Goal: Task Accomplishment & Management: Use online tool/utility

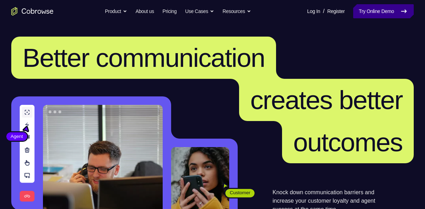
click at [385, 13] on link "Try Online Demo" at bounding box center [383, 11] width 61 height 14
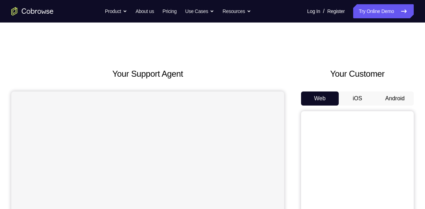
click at [390, 97] on button "Android" at bounding box center [395, 99] width 38 height 14
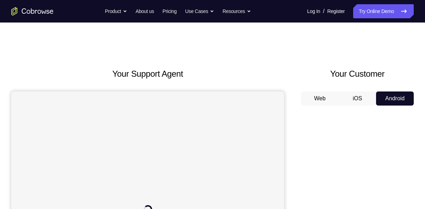
scroll to position [21, 0]
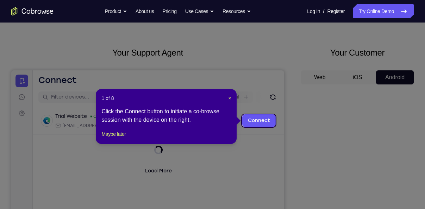
click at [366, 151] on icon at bounding box center [215, 104] width 431 height 209
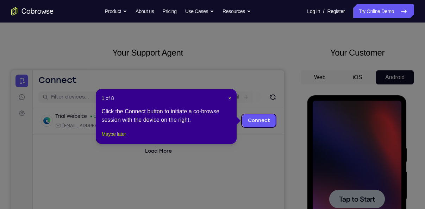
scroll to position [0, 0]
click at [113, 138] on button "Maybe later" at bounding box center [113, 134] width 24 height 8
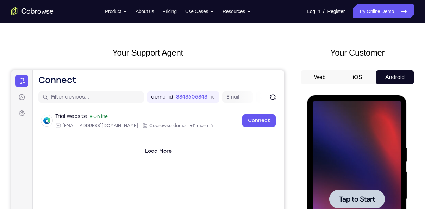
click at [355, 146] on div at bounding box center [357, 199] width 89 height 197
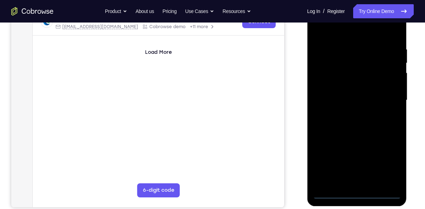
scroll to position [120, 0]
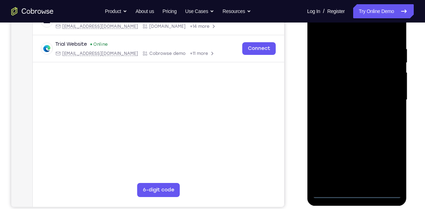
click at [359, 194] on div at bounding box center [357, 99] width 89 height 197
click at [388, 167] on div at bounding box center [357, 99] width 89 height 197
click at [319, 32] on div at bounding box center [357, 99] width 89 height 197
click at [385, 96] on div at bounding box center [357, 99] width 89 height 197
click at [347, 113] on div at bounding box center [357, 99] width 89 height 197
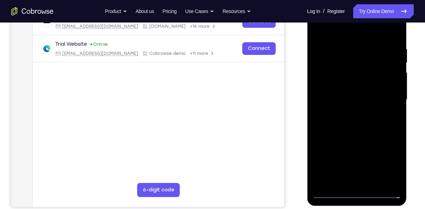
click at [348, 94] on div at bounding box center [357, 99] width 89 height 197
click at [350, 87] on div at bounding box center [357, 99] width 89 height 197
click at [350, 99] on div at bounding box center [357, 99] width 89 height 197
click at [353, 131] on div at bounding box center [357, 99] width 89 height 197
click at [387, 32] on div at bounding box center [357, 99] width 89 height 197
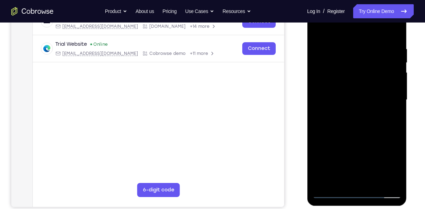
click at [396, 30] on div at bounding box center [357, 99] width 89 height 197
click at [373, 183] on div at bounding box center [357, 99] width 89 height 197
click at [356, 138] on div at bounding box center [357, 99] width 89 height 197
click at [354, 107] on div at bounding box center [357, 99] width 89 height 197
click at [336, 168] on div at bounding box center [357, 99] width 89 height 197
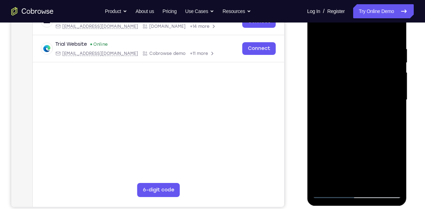
click at [346, 166] on div at bounding box center [357, 99] width 89 height 197
click at [338, 160] on div at bounding box center [357, 99] width 89 height 197
click at [318, 31] on div at bounding box center [357, 99] width 89 height 197
click at [342, 104] on div at bounding box center [357, 99] width 89 height 197
click at [359, 142] on div at bounding box center [357, 99] width 89 height 197
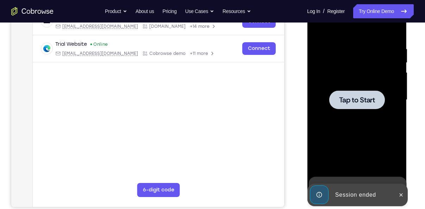
click at [335, 67] on div at bounding box center [357, 99] width 89 height 197
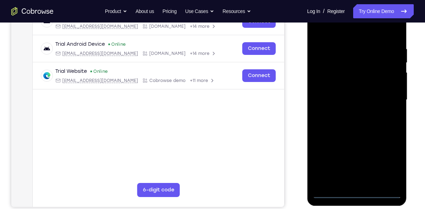
click at [357, 193] on div at bounding box center [357, 99] width 89 height 197
click at [394, 167] on div at bounding box center [357, 99] width 89 height 197
click at [319, 31] on div at bounding box center [357, 99] width 89 height 197
click at [384, 97] on div at bounding box center [357, 99] width 89 height 197
click at [346, 115] on div at bounding box center [357, 99] width 89 height 197
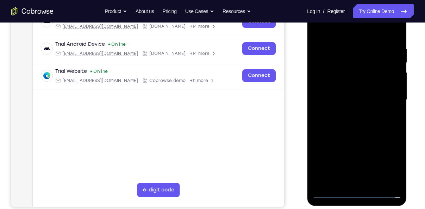
click at [337, 92] on div at bounding box center [357, 99] width 89 height 197
click at [340, 88] on div at bounding box center [357, 99] width 89 height 197
click at [340, 96] on div at bounding box center [357, 99] width 89 height 197
click at [363, 125] on div at bounding box center [357, 99] width 89 height 197
click at [373, 134] on div at bounding box center [357, 99] width 89 height 197
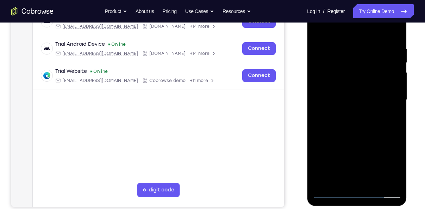
click at [375, 181] on div at bounding box center [357, 99] width 89 height 197
click at [356, 136] on div at bounding box center [357, 99] width 89 height 197
click at [350, 110] on div at bounding box center [357, 99] width 89 height 197
click at [319, 30] on div at bounding box center [357, 99] width 89 height 197
click at [370, 88] on div at bounding box center [357, 99] width 89 height 197
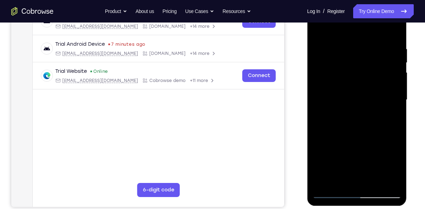
click at [318, 30] on div at bounding box center [357, 99] width 89 height 197
click at [349, 45] on div at bounding box center [357, 99] width 89 height 197
click at [393, 119] on div at bounding box center [357, 99] width 89 height 197
click at [384, 182] on div at bounding box center [357, 99] width 89 height 197
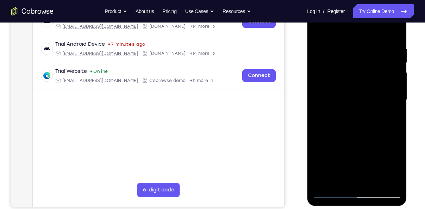
click at [392, 124] on div at bounding box center [357, 99] width 89 height 197
click at [386, 181] on div at bounding box center [357, 99] width 89 height 197
click at [394, 32] on div at bounding box center [357, 99] width 89 height 197
click at [367, 42] on div at bounding box center [357, 99] width 89 height 197
click at [384, 181] on div at bounding box center [357, 99] width 89 height 197
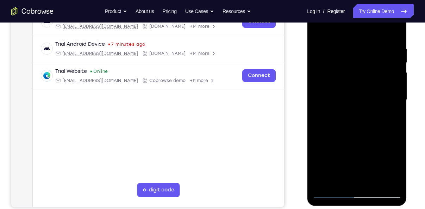
click at [396, 132] on div at bounding box center [357, 99] width 89 height 197
click at [381, 181] on div at bounding box center [357, 99] width 89 height 197
click at [396, 29] on div at bounding box center [357, 99] width 89 height 197
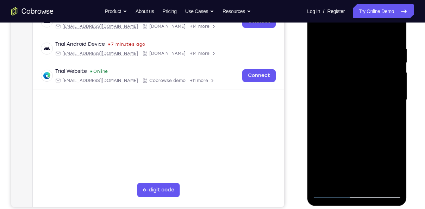
drag, startPoint x: 376, startPoint y: 44, endPoint x: 341, endPoint y: 42, distance: 34.6
click at [341, 42] on div at bounding box center [357, 99] width 89 height 197
click at [357, 43] on div at bounding box center [357, 99] width 89 height 197
click at [392, 31] on div at bounding box center [357, 99] width 89 height 197
click at [381, 44] on div at bounding box center [357, 99] width 89 height 197
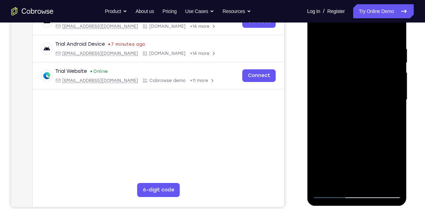
click at [379, 78] on div at bounding box center [357, 99] width 89 height 197
click at [395, 32] on div at bounding box center [357, 99] width 89 height 197
click at [381, 44] on div at bounding box center [357, 99] width 89 height 197
click at [386, 180] on div at bounding box center [357, 99] width 89 height 197
click at [390, 132] on div at bounding box center [357, 99] width 89 height 197
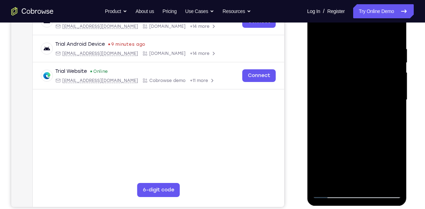
click at [388, 130] on div at bounding box center [357, 99] width 89 height 197
click at [394, 33] on div at bounding box center [357, 99] width 89 height 197
drag, startPoint x: 364, startPoint y: 61, endPoint x: 354, endPoint y: 150, distance: 90.4
click at [354, 150] on div at bounding box center [357, 99] width 89 height 197
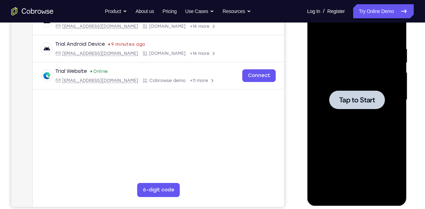
click at [350, 69] on div at bounding box center [357, 99] width 89 height 197
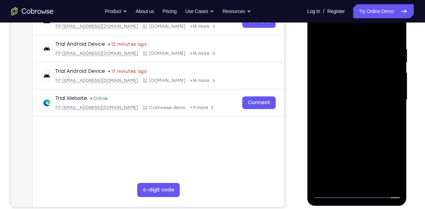
click at [360, 192] on div at bounding box center [357, 99] width 89 height 197
click at [387, 160] on div at bounding box center [357, 99] width 89 height 197
click at [320, 33] on div at bounding box center [357, 99] width 89 height 197
click at [382, 101] on div at bounding box center [357, 99] width 89 height 197
click at [346, 113] on div at bounding box center [357, 99] width 89 height 197
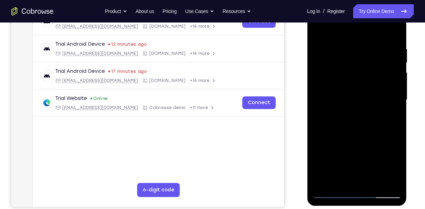
click at [351, 92] on div at bounding box center [357, 99] width 89 height 197
click at [351, 88] on div at bounding box center [357, 99] width 89 height 197
click at [352, 99] on div at bounding box center [357, 99] width 89 height 197
click at [351, 124] on div at bounding box center [357, 99] width 89 height 197
click at [353, 134] on div at bounding box center [357, 99] width 89 height 197
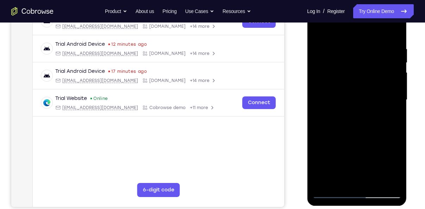
click at [347, 42] on div at bounding box center [357, 99] width 89 height 197
click at [395, 32] on div at bounding box center [357, 99] width 89 height 197
drag, startPoint x: 367, startPoint y: 40, endPoint x: 332, endPoint y: 40, distance: 35.6
click at [332, 40] on div at bounding box center [357, 99] width 89 height 197
drag, startPoint x: 390, startPoint y: 46, endPoint x: 354, endPoint y: 48, distance: 36.4
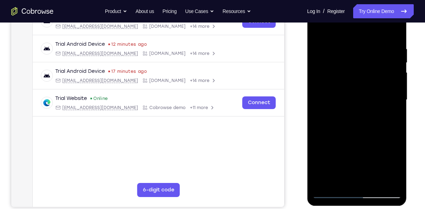
click at [354, 48] on div at bounding box center [357, 99] width 89 height 197
click at [374, 183] on div at bounding box center [357, 99] width 89 height 197
click at [361, 136] on div at bounding box center [357, 99] width 89 height 197
click at [352, 150] on div at bounding box center [357, 99] width 89 height 197
click at [316, 30] on div at bounding box center [357, 99] width 89 height 197
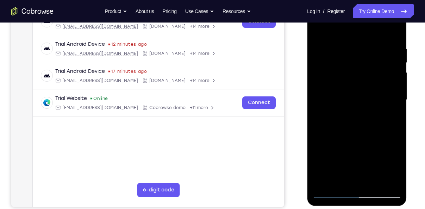
drag, startPoint x: 364, startPoint y: 130, endPoint x: 357, endPoint y: 99, distance: 32.1
click at [357, 99] on div at bounding box center [357, 99] width 89 height 197
click at [353, 118] on div at bounding box center [357, 99] width 89 height 197
click at [395, 29] on div at bounding box center [357, 99] width 89 height 197
click at [326, 180] on div at bounding box center [357, 99] width 89 height 197
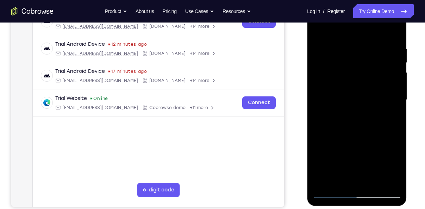
click at [352, 97] on div at bounding box center [357, 99] width 89 height 197
click at [349, 153] on div at bounding box center [357, 99] width 89 height 197
click at [388, 119] on div at bounding box center [357, 99] width 89 height 197
click at [320, 30] on div at bounding box center [357, 99] width 89 height 197
drag, startPoint x: 353, startPoint y: 146, endPoint x: 350, endPoint y: 115, distance: 31.5
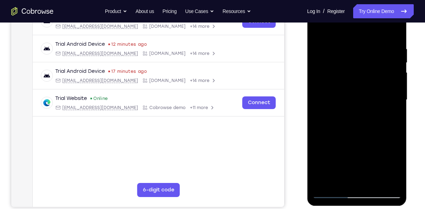
click at [350, 115] on div at bounding box center [357, 99] width 89 height 197
click at [347, 136] on div at bounding box center [357, 99] width 89 height 197
click at [318, 30] on div at bounding box center [357, 99] width 89 height 197
drag, startPoint x: 346, startPoint y: 147, endPoint x: 344, endPoint y: 127, distance: 20.1
click at [344, 127] on div at bounding box center [357, 99] width 89 height 197
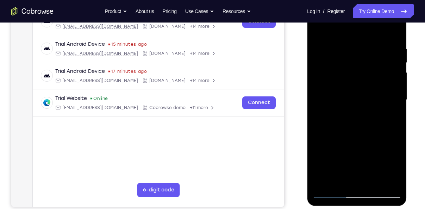
click at [346, 148] on div at bounding box center [357, 99] width 89 height 197
click at [318, 31] on div at bounding box center [357, 99] width 89 height 197
drag, startPoint x: 361, startPoint y: 171, endPoint x: 361, endPoint y: 145, distance: 25.4
click at [361, 145] on div at bounding box center [357, 99] width 89 height 197
drag, startPoint x: 357, startPoint y: 164, endPoint x: 358, endPoint y: 127, distance: 37.0
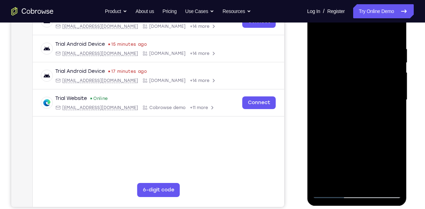
click at [358, 127] on div at bounding box center [357, 99] width 89 height 197
click at [352, 151] on div at bounding box center [357, 99] width 89 height 197
click at [327, 28] on div at bounding box center [357, 99] width 89 height 197
click at [328, 45] on div at bounding box center [357, 99] width 89 height 197
click at [355, 119] on div at bounding box center [357, 99] width 89 height 197
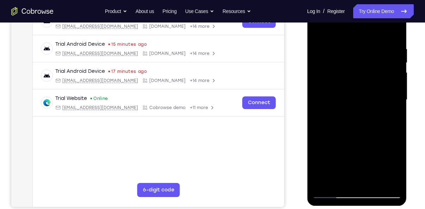
click at [358, 123] on div at bounding box center [357, 99] width 89 height 197
drag, startPoint x: 349, startPoint y: 147, endPoint x: 353, endPoint y: 56, distance: 91.7
click at [353, 56] on div at bounding box center [357, 99] width 89 height 197
drag, startPoint x: 344, startPoint y: 142, endPoint x: 343, endPoint y: 63, distance: 78.6
click at [343, 63] on div at bounding box center [357, 99] width 89 height 197
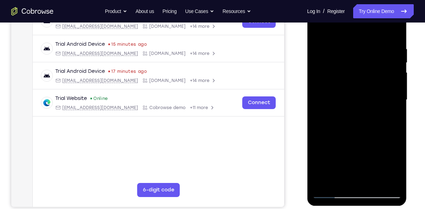
drag, startPoint x: 343, startPoint y: 145, endPoint x: 335, endPoint y: 37, distance: 108.1
click at [335, 37] on div at bounding box center [357, 99] width 89 height 197
drag, startPoint x: 340, startPoint y: 157, endPoint x: 344, endPoint y: 79, distance: 78.3
click at [344, 79] on div at bounding box center [357, 99] width 89 height 197
drag, startPoint x: 347, startPoint y: 153, endPoint x: 351, endPoint y: 78, distance: 75.8
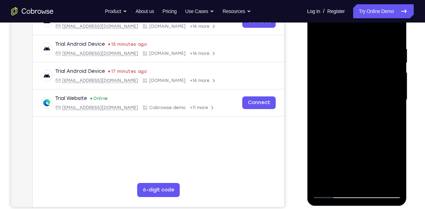
click at [351, 78] on div at bounding box center [357, 99] width 89 height 197
drag, startPoint x: 339, startPoint y: 159, endPoint x: 336, endPoint y: 93, distance: 66.3
click at [336, 93] on div at bounding box center [357, 99] width 89 height 197
click at [318, 27] on div at bounding box center [357, 99] width 89 height 197
click at [326, 183] on div at bounding box center [357, 99] width 89 height 197
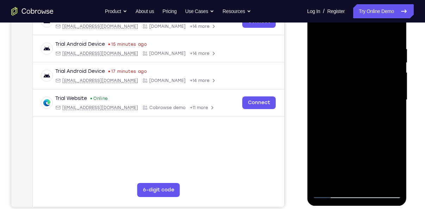
click at [323, 184] on div at bounding box center [357, 99] width 89 height 197
click at [373, 183] on div at bounding box center [357, 99] width 89 height 197
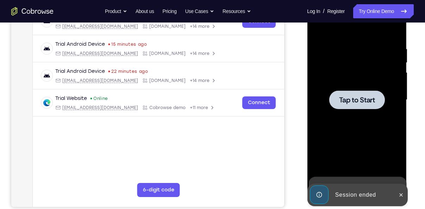
click at [343, 67] on div at bounding box center [357, 99] width 89 height 197
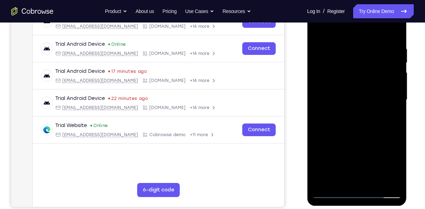
click at [357, 194] on div at bounding box center [357, 99] width 89 height 197
click at [388, 165] on div at bounding box center [357, 99] width 89 height 197
click at [320, 30] on div at bounding box center [357, 99] width 89 height 197
click at [385, 98] on div at bounding box center [357, 99] width 89 height 197
click at [350, 111] on div at bounding box center [357, 99] width 89 height 197
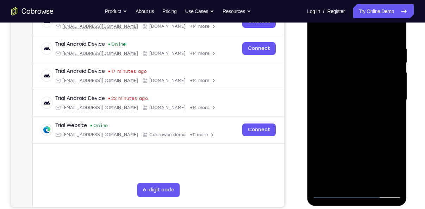
click at [346, 92] on div at bounding box center [357, 99] width 89 height 197
click at [351, 86] on div at bounding box center [357, 99] width 89 height 197
click at [347, 100] on div at bounding box center [357, 99] width 89 height 197
click at [345, 136] on div at bounding box center [357, 99] width 89 height 197
click at [370, 184] on div at bounding box center [357, 99] width 89 height 197
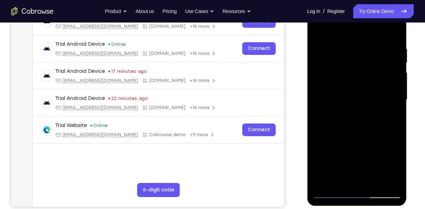
click at [354, 139] on div at bounding box center [357, 99] width 89 height 197
drag, startPoint x: 335, startPoint y: 28, endPoint x: 335, endPoint y: 14, distance: 14.4
click at [335, 14] on div at bounding box center [357, 99] width 89 height 197
click at [321, 29] on div at bounding box center [357, 99] width 89 height 197
click at [371, 181] on div at bounding box center [357, 99] width 89 height 197
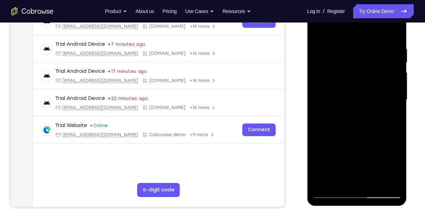
click at [343, 168] on div at bounding box center [357, 99] width 89 height 197
click at [394, 31] on div at bounding box center [357, 99] width 89 height 197
click at [332, 181] on div at bounding box center [357, 99] width 89 height 197
click at [356, 99] on div at bounding box center [357, 99] width 89 height 197
drag, startPoint x: 339, startPoint y: 147, endPoint x: 341, endPoint y: 123, distance: 23.3
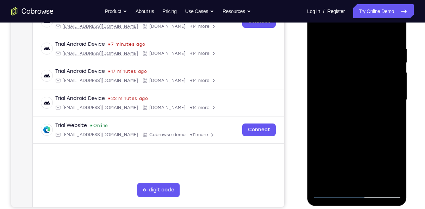
click at [341, 123] on div at bounding box center [357, 99] width 89 height 197
click at [348, 128] on div at bounding box center [357, 99] width 89 height 197
click at [397, 30] on div at bounding box center [357, 99] width 89 height 197
click at [327, 183] on div at bounding box center [357, 99] width 89 height 197
click at [348, 98] on div at bounding box center [357, 99] width 89 height 197
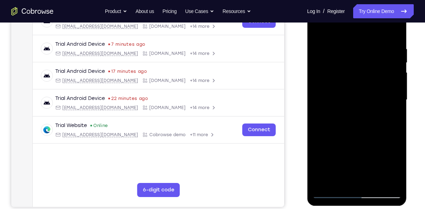
drag, startPoint x: 346, startPoint y: 148, endPoint x: 347, endPoint y: 113, distance: 34.9
click at [347, 113] on div at bounding box center [357, 99] width 89 height 197
click at [347, 143] on div at bounding box center [357, 99] width 89 height 197
click at [397, 25] on div at bounding box center [357, 99] width 89 height 197
click at [329, 184] on div at bounding box center [357, 99] width 89 height 197
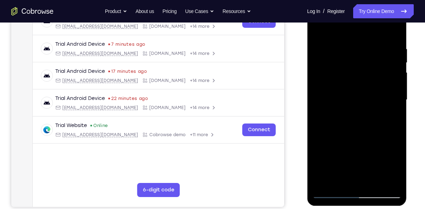
click at [355, 100] on div at bounding box center [357, 99] width 89 height 197
drag, startPoint x: 339, startPoint y: 116, endPoint x: 341, endPoint y: 92, distance: 24.1
click at [341, 92] on div at bounding box center [357, 99] width 89 height 197
click at [347, 156] on div at bounding box center [357, 99] width 89 height 197
click at [396, 30] on div at bounding box center [357, 99] width 89 height 197
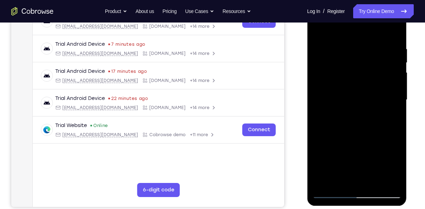
click at [327, 180] on div at bounding box center [357, 99] width 89 height 197
click at [352, 94] on div at bounding box center [357, 99] width 89 height 197
click at [319, 30] on div at bounding box center [357, 99] width 89 height 197
click at [374, 180] on div at bounding box center [357, 99] width 89 height 197
drag, startPoint x: 363, startPoint y: 162, endPoint x: 359, endPoint y: 126, distance: 36.1
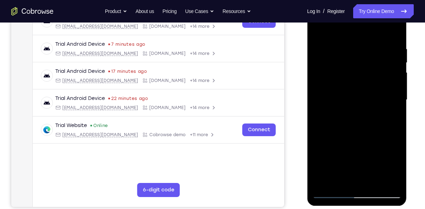
click at [359, 126] on div at bounding box center [357, 99] width 89 height 197
drag, startPoint x: 358, startPoint y: 145, endPoint x: 353, endPoint y: 176, distance: 30.9
click at [353, 176] on div at bounding box center [357, 99] width 89 height 197
click at [344, 162] on div at bounding box center [357, 99] width 89 height 197
click at [320, 29] on div at bounding box center [357, 99] width 89 height 197
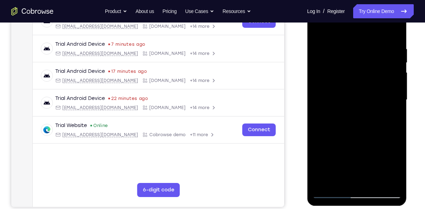
drag, startPoint x: 350, startPoint y: 165, endPoint x: 347, endPoint y: 123, distance: 42.0
click at [347, 123] on div at bounding box center [357, 99] width 89 height 197
click at [344, 154] on div at bounding box center [357, 99] width 89 height 197
click at [395, 29] on div at bounding box center [357, 99] width 89 height 197
click at [326, 182] on div at bounding box center [357, 99] width 89 height 197
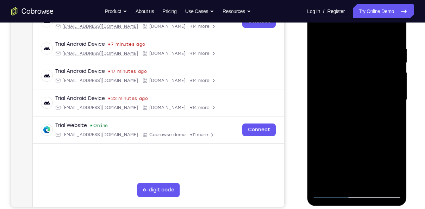
click at [355, 97] on div at bounding box center [357, 99] width 89 height 197
drag, startPoint x: 373, startPoint y: 163, endPoint x: 373, endPoint y: 105, distance: 58.1
click at [373, 105] on div at bounding box center [357, 99] width 89 height 197
drag, startPoint x: 356, startPoint y: 158, endPoint x: 357, endPoint y: 118, distance: 39.8
click at [357, 118] on div at bounding box center [357, 99] width 89 height 197
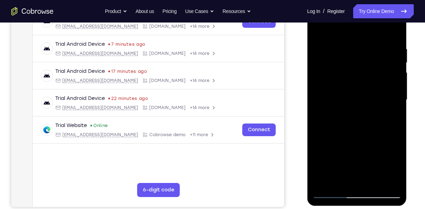
drag, startPoint x: 351, startPoint y: 157, endPoint x: 351, endPoint y: 142, distance: 14.4
click at [351, 142] on div at bounding box center [357, 99] width 89 height 197
click at [347, 140] on div at bounding box center [357, 99] width 89 height 197
click at [397, 30] on div at bounding box center [357, 99] width 89 height 197
click at [338, 180] on div at bounding box center [357, 99] width 89 height 197
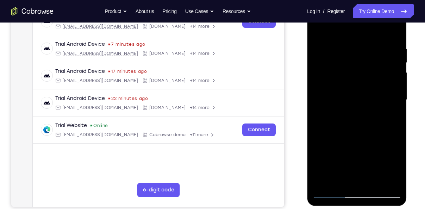
click at [326, 181] on div at bounding box center [357, 99] width 89 height 197
click at [353, 96] on div at bounding box center [357, 99] width 89 height 197
drag, startPoint x: 340, startPoint y: 122, endPoint x: 343, endPoint y: 78, distance: 44.1
click at [343, 78] on div at bounding box center [357, 99] width 89 height 197
click at [347, 110] on div at bounding box center [357, 99] width 89 height 197
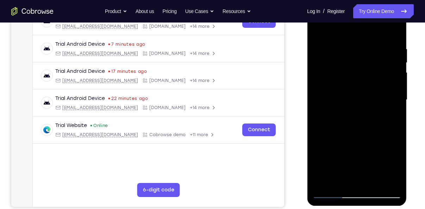
click at [394, 29] on div at bounding box center [357, 99] width 89 height 197
click at [322, 181] on div at bounding box center [357, 99] width 89 height 197
click at [356, 97] on div at bounding box center [357, 99] width 89 height 197
drag, startPoint x: 360, startPoint y: 159, endPoint x: 362, endPoint y: 128, distance: 31.0
click at [362, 128] on div at bounding box center [357, 99] width 89 height 197
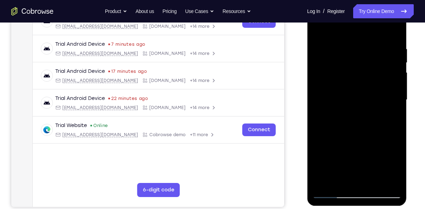
drag, startPoint x: 354, startPoint y: 171, endPoint x: 355, endPoint y: 158, distance: 12.8
click at [355, 158] on div at bounding box center [357, 99] width 89 height 197
click at [351, 164] on div at bounding box center [357, 99] width 89 height 197
drag, startPoint x: 353, startPoint y: 108, endPoint x: 347, endPoint y: 136, distance: 28.7
click at [347, 136] on div at bounding box center [357, 99] width 89 height 197
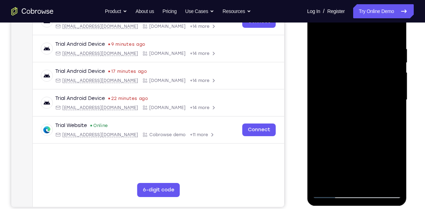
drag, startPoint x: 339, startPoint y: 80, endPoint x: 330, endPoint y: 164, distance: 84.7
click at [330, 164] on div at bounding box center [357, 99] width 89 height 197
drag, startPoint x: 346, startPoint y: 47, endPoint x: 335, endPoint y: 146, distance: 98.9
click at [335, 146] on div at bounding box center [357, 99] width 89 height 197
drag, startPoint x: 354, startPoint y: 49, endPoint x: 342, endPoint y: 121, distance: 73.2
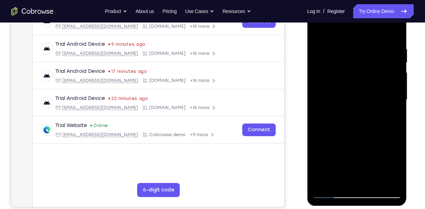
click at [342, 121] on div at bounding box center [357, 99] width 89 height 197
drag, startPoint x: 351, startPoint y: 114, endPoint x: 350, endPoint y: 84, distance: 30.0
click at [350, 84] on div at bounding box center [357, 99] width 89 height 197
drag, startPoint x: 350, startPoint y: 84, endPoint x: 351, endPoint y: 61, distance: 23.3
click at [351, 61] on div at bounding box center [357, 99] width 89 height 197
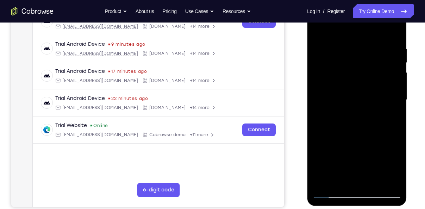
drag, startPoint x: 342, startPoint y: 134, endPoint x: 345, endPoint y: 110, distance: 24.2
click at [345, 110] on div at bounding box center [357, 99] width 89 height 197
drag, startPoint x: 338, startPoint y: 135, endPoint x: 341, endPoint y: 103, distance: 32.6
click at [341, 103] on div at bounding box center [357, 99] width 89 height 197
drag, startPoint x: 356, startPoint y: 148, endPoint x: 358, endPoint y: 120, distance: 27.2
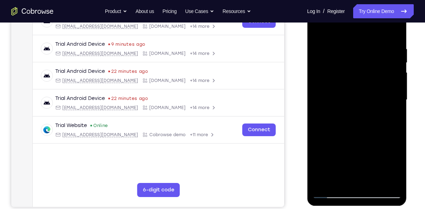
click at [358, 120] on div at bounding box center [357, 99] width 89 height 197
drag, startPoint x: 354, startPoint y: 143, endPoint x: 355, endPoint y: 102, distance: 41.2
click at [355, 102] on div at bounding box center [357, 99] width 89 height 197
drag, startPoint x: 355, startPoint y: 142, endPoint x: 355, endPoint y: 94, distance: 47.9
click at [355, 94] on div at bounding box center [357, 99] width 89 height 197
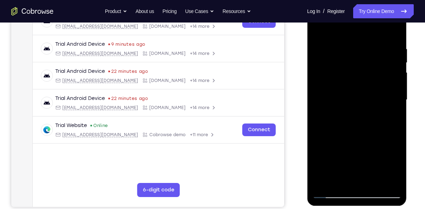
click at [330, 29] on div at bounding box center [357, 99] width 89 height 197
click at [319, 33] on div at bounding box center [357, 99] width 89 height 197
click at [318, 31] on div at bounding box center [357, 99] width 89 height 197
drag, startPoint x: 349, startPoint y: 168, endPoint x: 353, endPoint y: 77, distance: 91.7
click at [353, 77] on div at bounding box center [357, 99] width 89 height 197
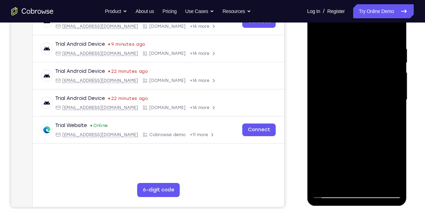
drag, startPoint x: 353, startPoint y: 157, endPoint x: 349, endPoint y: 105, distance: 52.6
click at [349, 105] on div at bounding box center [357, 99] width 89 height 197
drag, startPoint x: 347, startPoint y: 152, endPoint x: 348, endPoint y: 124, distance: 28.6
click at [348, 124] on div at bounding box center [357, 99] width 89 height 197
drag, startPoint x: 344, startPoint y: 175, endPoint x: 344, endPoint y: 144, distance: 31.4
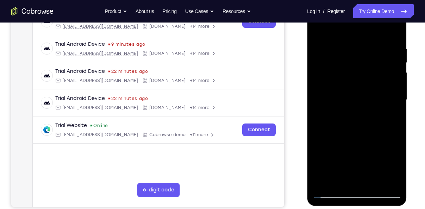
click at [344, 144] on div at bounding box center [357, 99] width 89 height 197
drag, startPoint x: 347, startPoint y: 169, endPoint x: 345, endPoint y: 137, distance: 32.5
click at [345, 137] on div at bounding box center [357, 99] width 89 height 197
click at [344, 160] on div at bounding box center [357, 99] width 89 height 197
click at [395, 31] on div at bounding box center [357, 99] width 89 height 197
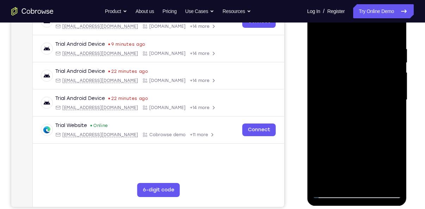
click at [327, 183] on div at bounding box center [357, 99] width 89 height 197
click at [358, 103] on div at bounding box center [357, 99] width 89 height 197
drag, startPoint x: 336, startPoint y: 137, endPoint x: 335, endPoint y: 99, distance: 38.1
click at [335, 99] on div at bounding box center [357, 99] width 89 height 197
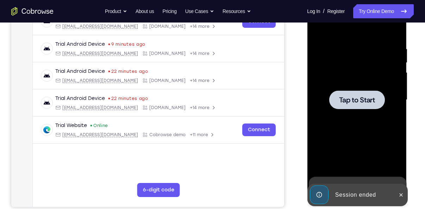
click at [357, 85] on div at bounding box center [357, 99] width 89 height 197
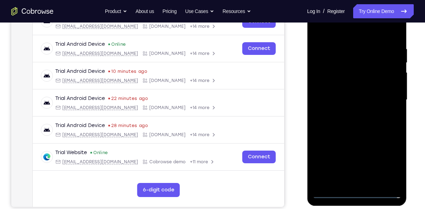
click at [359, 193] on div at bounding box center [357, 99] width 89 height 197
click at [396, 164] on div at bounding box center [357, 99] width 89 height 197
click at [389, 163] on div at bounding box center [357, 99] width 89 height 197
click at [320, 35] on div at bounding box center [357, 99] width 89 height 197
click at [389, 95] on div at bounding box center [357, 99] width 89 height 197
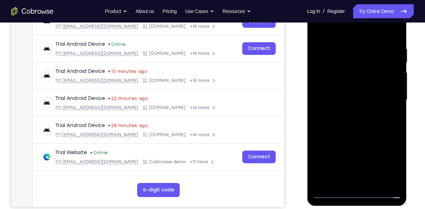
click at [349, 113] on div at bounding box center [357, 99] width 89 height 197
click at [358, 92] on div at bounding box center [357, 99] width 89 height 197
click at [357, 85] on div at bounding box center [357, 99] width 89 height 197
click at [353, 99] on div at bounding box center [357, 99] width 89 height 197
click at [348, 131] on div at bounding box center [357, 99] width 89 height 197
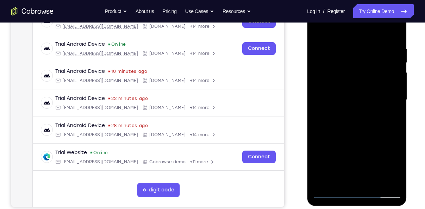
click at [375, 184] on div at bounding box center [357, 99] width 89 height 197
click at [359, 138] on div at bounding box center [357, 99] width 89 height 197
drag, startPoint x: 363, startPoint y: 177, endPoint x: 358, endPoint y: 135, distance: 41.9
click at [358, 135] on div at bounding box center [357, 99] width 89 height 197
drag, startPoint x: 358, startPoint y: 162, endPoint x: 352, endPoint y: 108, distance: 54.6
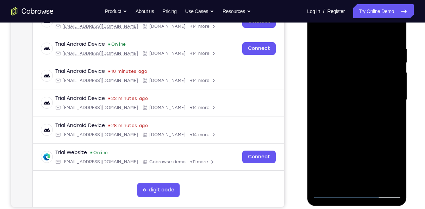
click at [352, 108] on div at bounding box center [357, 99] width 89 height 197
drag, startPoint x: 352, startPoint y: 169, endPoint x: 344, endPoint y: 94, distance: 75.2
click at [344, 94] on div at bounding box center [357, 99] width 89 height 197
drag, startPoint x: 359, startPoint y: 159, endPoint x: 363, endPoint y: 102, distance: 56.8
click at [363, 102] on div at bounding box center [357, 99] width 89 height 197
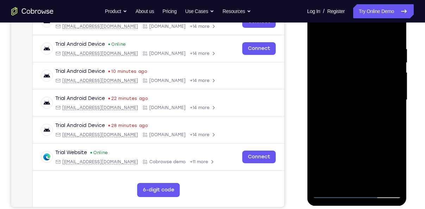
drag, startPoint x: 360, startPoint y: 165, endPoint x: 360, endPoint y: 102, distance: 62.7
click at [360, 102] on div at bounding box center [357, 99] width 89 height 197
click at [344, 126] on div at bounding box center [357, 99] width 89 height 197
drag, startPoint x: 356, startPoint y: 31, endPoint x: 356, endPoint y: 16, distance: 15.5
click at [356, 16] on div at bounding box center [357, 99] width 89 height 197
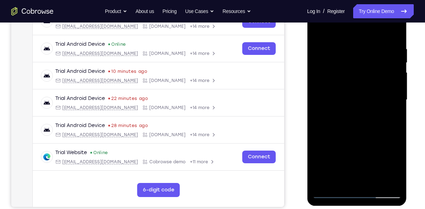
click at [396, 31] on div at bounding box center [357, 99] width 89 height 197
click at [340, 182] on div at bounding box center [357, 99] width 89 height 197
click at [326, 183] on div at bounding box center [357, 99] width 89 height 197
click at [348, 95] on div at bounding box center [357, 99] width 89 height 197
click at [346, 157] on div at bounding box center [357, 99] width 89 height 197
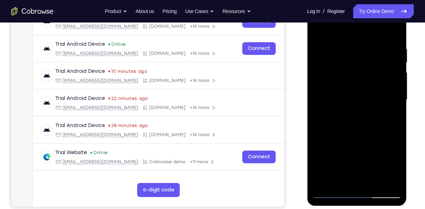
click at [396, 30] on div at bounding box center [357, 99] width 89 height 197
click at [324, 183] on div at bounding box center [357, 99] width 89 height 197
click at [352, 99] on div at bounding box center [357, 99] width 89 height 197
drag, startPoint x: 365, startPoint y: 175, endPoint x: 360, endPoint y: 137, distance: 38.7
click at [360, 137] on div at bounding box center [357, 99] width 89 height 197
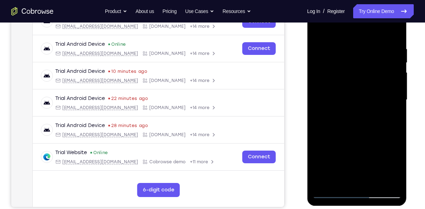
drag, startPoint x: 361, startPoint y: 158, endPoint x: 361, endPoint y: 109, distance: 48.6
click at [361, 109] on div at bounding box center [357, 99] width 89 height 197
click at [354, 137] on div at bounding box center [357, 99] width 89 height 197
click at [395, 31] on div at bounding box center [357, 99] width 89 height 197
click at [332, 181] on div at bounding box center [357, 99] width 89 height 197
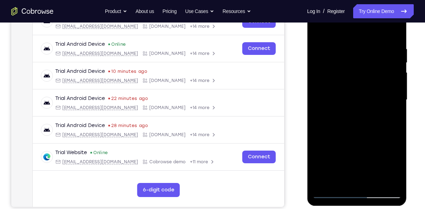
click at [355, 94] on div at bounding box center [357, 99] width 89 height 197
drag, startPoint x: 354, startPoint y: 159, endPoint x: 351, endPoint y: 141, distance: 19.0
click at [351, 141] on div at bounding box center [357, 99] width 89 height 197
drag, startPoint x: 355, startPoint y: 166, endPoint x: 356, endPoint y: 135, distance: 31.7
click at [356, 135] on div at bounding box center [357, 99] width 89 height 197
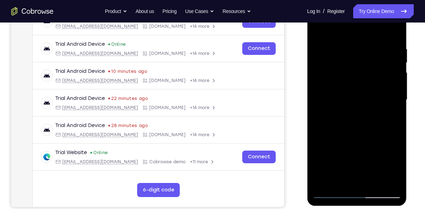
click at [351, 138] on div at bounding box center [357, 99] width 89 height 197
drag, startPoint x: 366, startPoint y: 113, endPoint x: 365, endPoint y: 167, distance: 53.6
click at [365, 167] on div at bounding box center [357, 99] width 89 height 197
drag, startPoint x: 332, startPoint y: 88, endPoint x: 332, endPoint y: 130, distance: 42.3
click at [332, 130] on div at bounding box center [357, 99] width 89 height 197
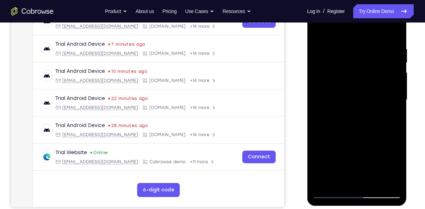
drag, startPoint x: 330, startPoint y: 73, endPoint x: 333, endPoint y: 128, distance: 55.4
click at [333, 128] on div at bounding box center [357, 99] width 89 height 197
drag, startPoint x: 379, startPoint y: 80, endPoint x: 374, endPoint y: 110, distance: 30.6
click at [374, 110] on div at bounding box center [357, 99] width 89 height 197
drag, startPoint x: 379, startPoint y: 55, endPoint x: 363, endPoint y: 146, distance: 92.0
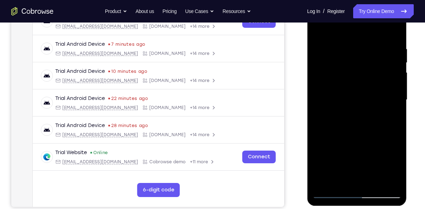
click at [363, 146] on div at bounding box center [357, 99] width 89 height 197
drag, startPoint x: 372, startPoint y: 60, endPoint x: 364, endPoint y: 107, distance: 48.1
click at [364, 107] on div at bounding box center [357, 99] width 89 height 197
click at [321, 32] on div at bounding box center [357, 99] width 89 height 197
drag, startPoint x: 358, startPoint y: 135, endPoint x: 355, endPoint y: 102, distance: 33.6
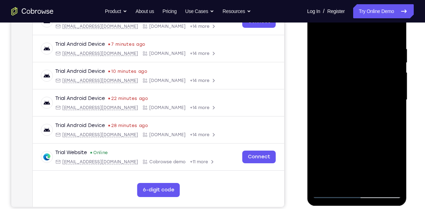
click at [355, 102] on div at bounding box center [357, 99] width 89 height 197
drag, startPoint x: 360, startPoint y: 151, endPoint x: 360, endPoint y: 117, distance: 34.5
click at [360, 117] on div at bounding box center [357, 99] width 89 height 197
drag, startPoint x: 360, startPoint y: 165, endPoint x: 356, endPoint y: 125, distance: 40.0
click at [356, 125] on div at bounding box center [357, 99] width 89 height 197
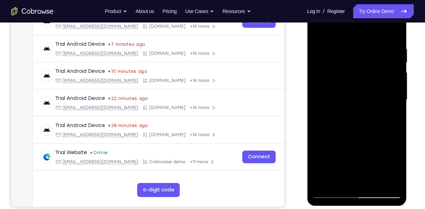
click at [349, 85] on div at bounding box center [357, 99] width 89 height 197
click at [398, 29] on div at bounding box center [357, 99] width 89 height 197
click at [332, 182] on div at bounding box center [357, 99] width 89 height 197
click at [348, 97] on div at bounding box center [357, 99] width 89 height 197
click at [342, 148] on div at bounding box center [357, 99] width 89 height 197
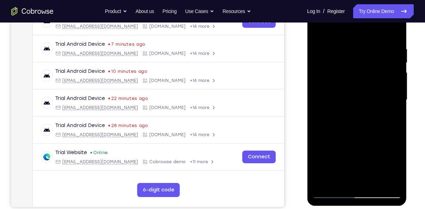
click at [396, 29] on div at bounding box center [357, 99] width 89 height 197
click at [336, 183] on div at bounding box center [357, 99] width 89 height 197
click at [353, 99] on div at bounding box center [357, 99] width 89 height 197
drag, startPoint x: 359, startPoint y: 156, endPoint x: 359, endPoint y: 140, distance: 15.9
click at [359, 140] on div at bounding box center [357, 99] width 89 height 197
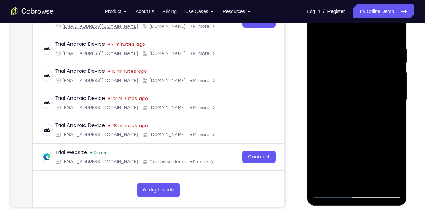
click at [344, 147] on div at bounding box center [357, 99] width 89 height 197
click at [329, 27] on div at bounding box center [357, 99] width 89 height 197
click at [320, 30] on div at bounding box center [357, 99] width 89 height 197
click at [319, 28] on div at bounding box center [357, 99] width 89 height 197
drag, startPoint x: 358, startPoint y: 147, endPoint x: 343, endPoint y: 43, distance: 105.0
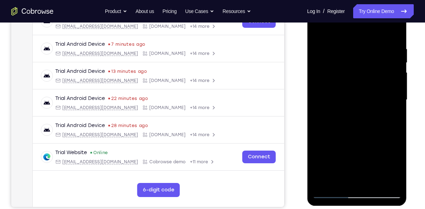
click at [343, 43] on div at bounding box center [357, 99] width 89 height 197
drag, startPoint x: 351, startPoint y: 130, endPoint x: 320, endPoint y: -16, distance: 149.6
click at [320, 0] on html "Online web based iOS Simulators and Android Emulators. Run iPhone, iPad, Mobile…" at bounding box center [357, 101] width 100 height 211
drag, startPoint x: 362, startPoint y: 154, endPoint x: 369, endPoint y: 29, distance: 124.9
click at [369, 29] on div at bounding box center [357, 99] width 89 height 197
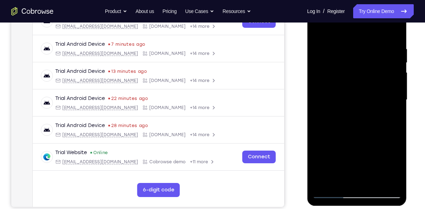
drag, startPoint x: 336, startPoint y: 158, endPoint x: 347, endPoint y: 16, distance: 142.8
click at [347, 16] on div at bounding box center [357, 99] width 89 height 197
drag, startPoint x: 345, startPoint y: 162, endPoint x: 349, endPoint y: 23, distance: 138.9
click at [349, 23] on div at bounding box center [357, 99] width 89 height 197
click at [354, 153] on div at bounding box center [357, 99] width 89 height 197
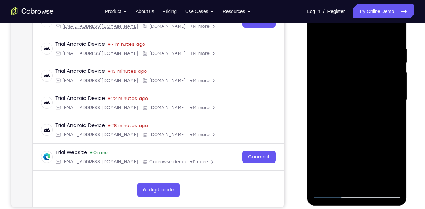
click at [330, 27] on div at bounding box center [357, 99] width 89 height 197
click at [325, 49] on div at bounding box center [357, 99] width 89 height 197
click at [389, 97] on div at bounding box center [357, 99] width 89 height 197
click at [396, 32] on div at bounding box center [357, 99] width 89 height 197
click at [317, 25] on div at bounding box center [357, 99] width 89 height 197
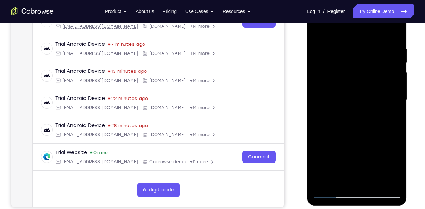
click at [319, 28] on div at bounding box center [357, 99] width 89 height 197
drag, startPoint x: 361, startPoint y: 159, endPoint x: 358, endPoint y: 75, distance: 83.9
click at [358, 75] on div at bounding box center [357, 99] width 89 height 197
drag, startPoint x: 358, startPoint y: 168, endPoint x: 352, endPoint y: 83, distance: 85.5
click at [352, 83] on div at bounding box center [357, 99] width 89 height 197
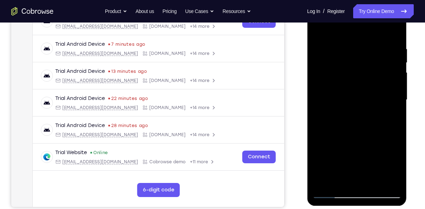
drag, startPoint x: 346, startPoint y: 162, endPoint x: 340, endPoint y: 97, distance: 65.5
click at [340, 97] on div at bounding box center [357, 99] width 89 height 197
drag, startPoint x: 353, startPoint y: 167, endPoint x: 338, endPoint y: 74, distance: 94.2
click at [338, 74] on div at bounding box center [357, 99] width 89 height 197
drag, startPoint x: 354, startPoint y: 178, endPoint x: 347, endPoint y: 111, distance: 67.6
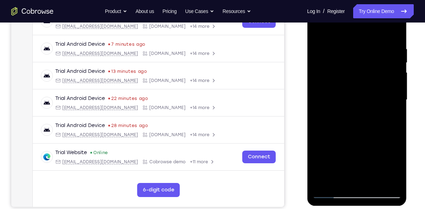
click at [347, 111] on div at bounding box center [357, 99] width 89 height 197
drag, startPoint x: 351, startPoint y: 162, endPoint x: 344, endPoint y: 109, distance: 53.8
click at [344, 109] on div at bounding box center [357, 99] width 89 height 197
drag, startPoint x: 350, startPoint y: 166, endPoint x: 344, endPoint y: 107, distance: 59.1
click at [344, 107] on div at bounding box center [357, 99] width 89 height 197
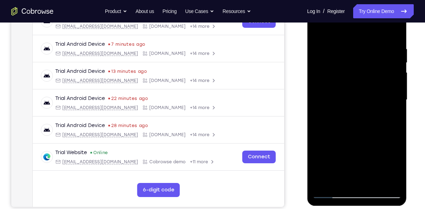
drag, startPoint x: 353, startPoint y: 155, endPoint x: 348, endPoint y: 116, distance: 39.1
click at [348, 116] on div at bounding box center [357, 99] width 89 height 197
click at [346, 152] on div at bounding box center [357, 99] width 89 height 197
click at [395, 34] on div at bounding box center [357, 99] width 89 height 197
click at [338, 179] on div at bounding box center [357, 99] width 89 height 197
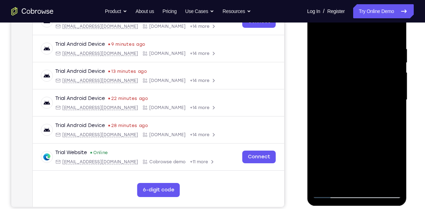
click at [332, 181] on div at bounding box center [357, 99] width 89 height 197
click at [351, 100] on div at bounding box center [357, 99] width 89 height 197
click at [347, 144] on div at bounding box center [357, 99] width 89 height 197
click at [329, 30] on div at bounding box center [357, 99] width 89 height 197
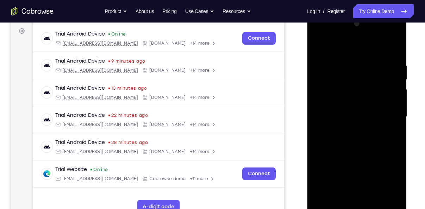
scroll to position [94, 0]
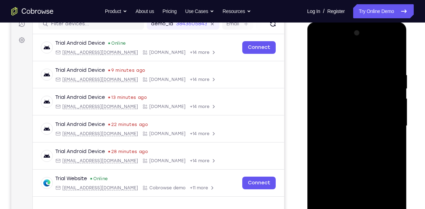
drag, startPoint x: 339, startPoint y: 115, endPoint x: 344, endPoint y: 99, distance: 16.5
click at [344, 99] on div at bounding box center [357, 125] width 89 height 197
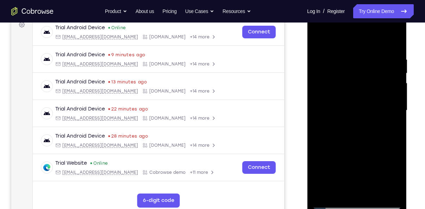
scroll to position [113, 0]
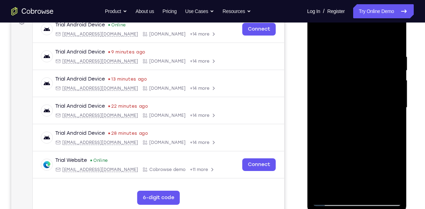
click at [375, 193] on div at bounding box center [357, 107] width 89 height 197
drag, startPoint x: 353, startPoint y: 176, endPoint x: 330, endPoint y: 59, distance: 119.3
click at [330, 59] on div at bounding box center [357, 107] width 89 height 197
drag, startPoint x: 345, startPoint y: 160, endPoint x: 326, endPoint y: 18, distance: 143.6
click at [326, 18] on div at bounding box center [357, 107] width 89 height 197
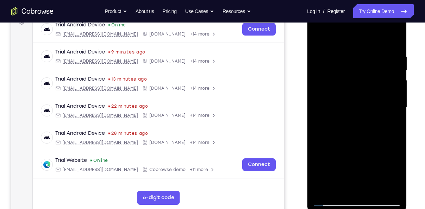
drag, startPoint x: 350, startPoint y: 181, endPoint x: 332, endPoint y: 42, distance: 139.6
click at [332, 42] on div at bounding box center [357, 107] width 89 height 197
drag, startPoint x: 346, startPoint y: 177, endPoint x: 341, endPoint y: 71, distance: 106.2
click at [341, 71] on div at bounding box center [357, 107] width 89 height 197
drag, startPoint x: 351, startPoint y: 168, endPoint x: 337, endPoint y: 54, distance: 114.3
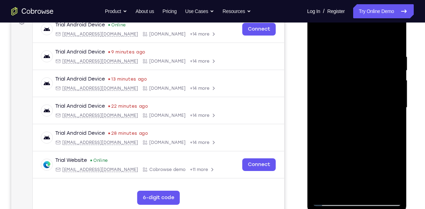
click at [337, 54] on div at bounding box center [357, 107] width 89 height 197
drag, startPoint x: 357, startPoint y: 186, endPoint x: 338, endPoint y: 80, distance: 107.7
click at [338, 80] on div at bounding box center [357, 107] width 89 height 197
click at [348, 139] on div at bounding box center [357, 107] width 89 height 197
click at [398, 36] on div at bounding box center [357, 107] width 89 height 197
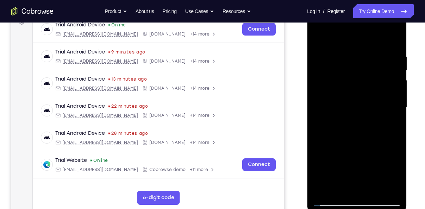
click at [331, 191] on div at bounding box center [357, 107] width 89 height 197
click at [356, 106] on div at bounding box center [357, 107] width 89 height 197
drag, startPoint x: 342, startPoint y: 170, endPoint x: 342, endPoint y: 120, distance: 50.0
click at [342, 120] on div at bounding box center [357, 107] width 89 height 197
drag, startPoint x: 350, startPoint y: 174, endPoint x: 349, endPoint y: 148, distance: 26.4
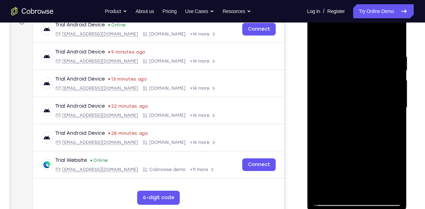
click at [349, 148] on div at bounding box center [357, 107] width 89 height 197
click at [351, 161] on div at bounding box center [357, 107] width 89 height 197
click at [396, 35] on div at bounding box center [357, 107] width 89 height 197
click at [331, 190] on div at bounding box center [357, 107] width 89 height 197
click at [352, 106] on div at bounding box center [357, 107] width 89 height 197
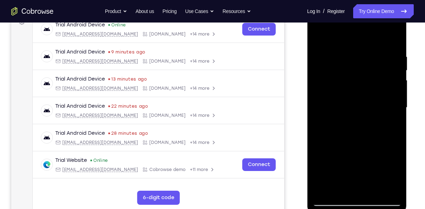
drag, startPoint x: 352, startPoint y: 147, endPoint x: 351, endPoint y: 112, distance: 35.3
click at [351, 112] on div at bounding box center [357, 107] width 89 height 197
drag, startPoint x: 363, startPoint y: 168, endPoint x: 358, endPoint y: 126, distance: 42.2
click at [358, 126] on div at bounding box center [357, 107] width 89 height 197
drag, startPoint x: 356, startPoint y: 163, endPoint x: 354, endPoint y: 145, distance: 18.8
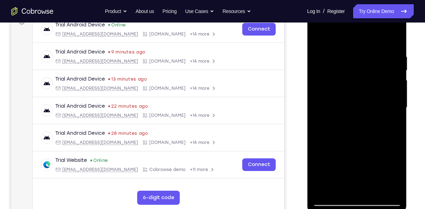
click at [354, 145] on div at bounding box center [357, 107] width 89 height 197
click at [350, 4] on div at bounding box center [357, 4] width 100 height 0
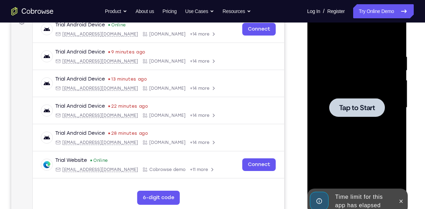
click at [334, 84] on div at bounding box center [357, 107] width 89 height 197
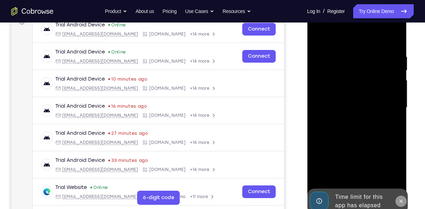
click at [398, 202] on icon at bounding box center [401, 202] width 6 height 6
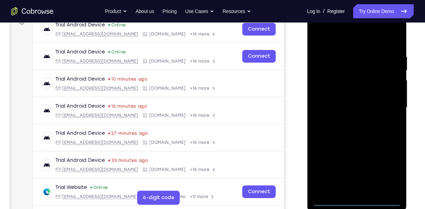
click at [354, 203] on div at bounding box center [357, 107] width 89 height 197
click at [389, 172] on div at bounding box center [357, 107] width 89 height 197
click at [322, 42] on div at bounding box center [357, 107] width 89 height 197
click at [384, 106] on div at bounding box center [357, 107] width 89 height 197
click at [349, 121] on div at bounding box center [357, 107] width 89 height 197
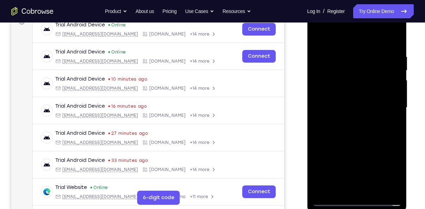
click at [347, 105] on div at bounding box center [357, 107] width 89 height 197
click at [352, 94] on div at bounding box center [357, 107] width 89 height 197
click at [346, 104] on div at bounding box center [357, 107] width 89 height 197
click at [350, 130] on div at bounding box center [357, 107] width 89 height 197
click at [352, 124] on div at bounding box center [357, 107] width 89 height 197
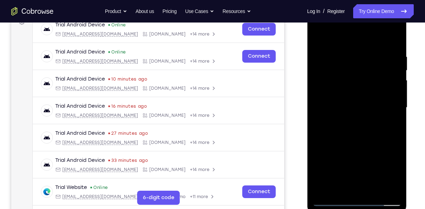
click at [366, 140] on div at bounding box center [357, 107] width 89 height 197
click at [375, 192] on div at bounding box center [357, 107] width 89 height 197
click at [359, 147] on div at bounding box center [357, 107] width 89 height 197
drag, startPoint x: 367, startPoint y: 168, endPoint x: 376, endPoint y: 69, distance: 99.7
click at [376, 69] on div at bounding box center [357, 107] width 89 height 197
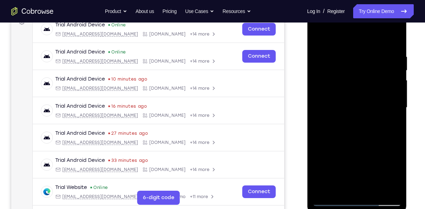
drag, startPoint x: 351, startPoint y: 175, endPoint x: 350, endPoint y: 104, distance: 71.5
click at [350, 104] on div at bounding box center [357, 107] width 89 height 197
drag, startPoint x: 351, startPoint y: 166, endPoint x: 353, endPoint y: 68, distance: 97.3
click at [353, 68] on div at bounding box center [357, 107] width 89 height 197
drag, startPoint x: 355, startPoint y: 190, endPoint x: 353, endPoint y: 92, distance: 97.3
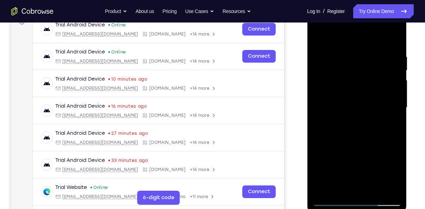
click at [353, 92] on div at bounding box center [357, 107] width 89 height 197
drag, startPoint x: 351, startPoint y: 177, endPoint x: 349, endPoint y: 108, distance: 68.7
click at [349, 108] on div at bounding box center [357, 107] width 89 height 197
drag, startPoint x: 341, startPoint y: 151, endPoint x: 344, endPoint y: 94, distance: 57.8
click at [344, 94] on div at bounding box center [357, 107] width 89 height 197
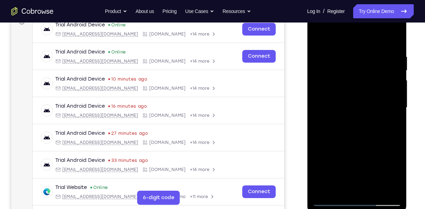
drag, startPoint x: 336, startPoint y: 167, endPoint x: 336, endPoint y: 120, distance: 47.6
click at [336, 120] on div at bounding box center [357, 107] width 89 height 197
drag, startPoint x: 353, startPoint y: 159, endPoint x: 350, endPoint y: 97, distance: 62.1
click at [350, 97] on div at bounding box center [357, 107] width 89 height 197
drag, startPoint x: 350, startPoint y: 150, endPoint x: 350, endPoint y: 101, distance: 48.6
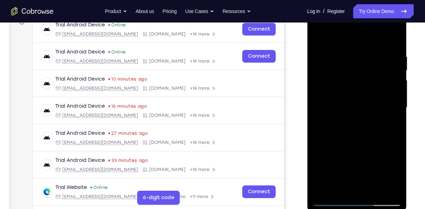
click at [350, 101] on div at bounding box center [357, 107] width 89 height 197
drag, startPoint x: 349, startPoint y: 163, endPoint x: 345, endPoint y: 109, distance: 54.4
click at [345, 109] on div at bounding box center [357, 107] width 89 height 197
drag, startPoint x: 353, startPoint y: 175, endPoint x: 352, endPoint y: 95, distance: 79.6
click at [352, 95] on div at bounding box center [357, 107] width 89 height 197
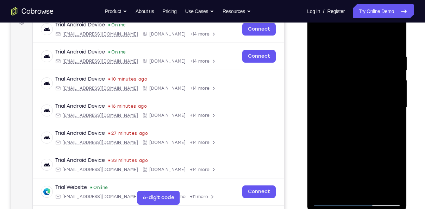
drag, startPoint x: 356, startPoint y: 181, endPoint x: 357, endPoint y: 84, distance: 97.2
click at [357, 84] on div at bounding box center [357, 107] width 89 height 197
drag, startPoint x: 340, startPoint y: 168, endPoint x: 339, endPoint y: 83, distance: 84.6
click at [339, 83] on div at bounding box center [357, 107] width 89 height 197
drag, startPoint x: 348, startPoint y: 171, endPoint x: 345, endPoint y: 89, distance: 81.8
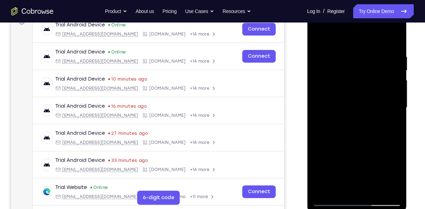
click at [345, 89] on div at bounding box center [357, 107] width 89 height 197
drag, startPoint x: 353, startPoint y: 183, endPoint x: 353, endPoint y: 166, distance: 17.6
click at [353, 166] on div at bounding box center [357, 107] width 89 height 197
drag, startPoint x: 358, startPoint y: 129, endPoint x: 352, endPoint y: 78, distance: 52.1
click at [352, 78] on div at bounding box center [357, 107] width 89 height 197
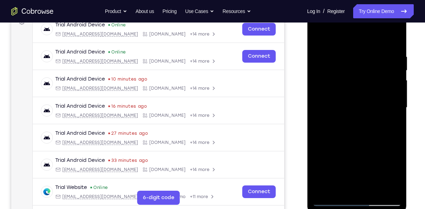
drag, startPoint x: 355, startPoint y: 154, endPoint x: 359, endPoint y: 86, distance: 68.1
click at [359, 86] on div at bounding box center [357, 107] width 89 height 197
drag, startPoint x: 355, startPoint y: 163, endPoint x: 350, endPoint y: 91, distance: 72.7
click at [350, 91] on div at bounding box center [357, 107] width 89 height 197
drag, startPoint x: 363, startPoint y: 177, endPoint x: 347, endPoint y: 84, distance: 94.7
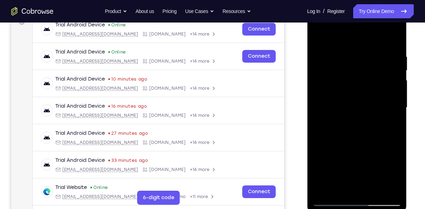
click at [347, 84] on div at bounding box center [357, 107] width 89 height 197
drag, startPoint x: 348, startPoint y: 143, endPoint x: 348, endPoint y: 89, distance: 54.3
click at [348, 89] on div at bounding box center [357, 107] width 89 height 197
drag, startPoint x: 354, startPoint y: 161, endPoint x: 354, endPoint y: 93, distance: 68.0
click at [354, 93] on div at bounding box center [357, 107] width 89 height 197
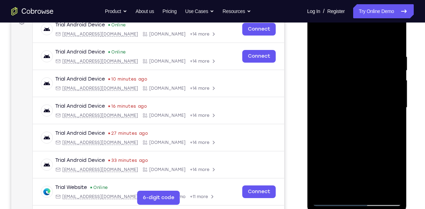
drag, startPoint x: 353, startPoint y: 181, endPoint x: 350, endPoint y: 118, distance: 63.2
click at [350, 118] on div at bounding box center [357, 107] width 89 height 197
drag, startPoint x: 352, startPoint y: 171, endPoint x: 351, endPoint y: 123, distance: 47.9
click at [351, 123] on div at bounding box center [357, 107] width 89 height 197
drag, startPoint x: 344, startPoint y: 163, endPoint x: 344, endPoint y: 100, distance: 63.1
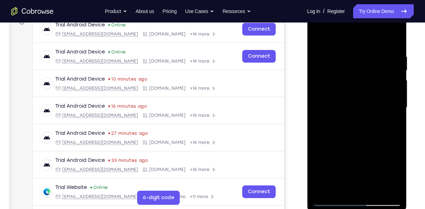
click at [344, 100] on div at bounding box center [357, 107] width 89 height 197
drag, startPoint x: 348, startPoint y: 170, endPoint x: 343, endPoint y: 89, distance: 80.9
click at [343, 89] on div at bounding box center [357, 107] width 89 height 197
drag, startPoint x: 354, startPoint y: 154, endPoint x: 349, endPoint y: 99, distance: 55.2
click at [349, 99] on div at bounding box center [357, 107] width 89 height 197
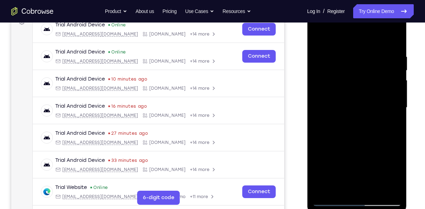
drag, startPoint x: 360, startPoint y: 166, endPoint x: 358, endPoint y: 112, distance: 54.3
click at [358, 112] on div at bounding box center [357, 107] width 89 height 197
drag, startPoint x: 358, startPoint y: 178, endPoint x: 355, endPoint y: 103, distance: 75.1
click at [355, 103] on div at bounding box center [357, 107] width 89 height 197
drag, startPoint x: 352, startPoint y: 159, endPoint x: 361, endPoint y: 102, distance: 57.1
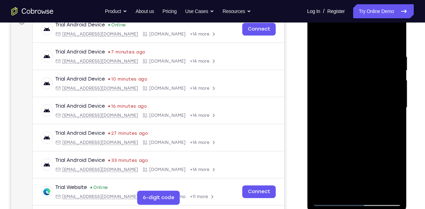
click at [361, 102] on div at bounding box center [357, 107] width 89 height 197
drag, startPoint x: 355, startPoint y: 166, endPoint x: 357, endPoint y: 120, distance: 45.9
click at [357, 120] on div at bounding box center [357, 107] width 89 height 197
drag, startPoint x: 349, startPoint y: 166, endPoint x: 350, endPoint y: 107, distance: 59.6
click at [350, 107] on div at bounding box center [357, 107] width 89 height 197
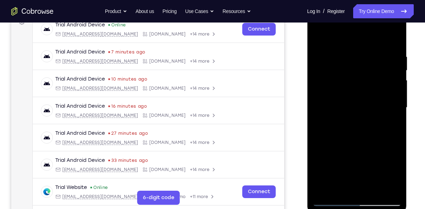
drag, startPoint x: 358, startPoint y: 173, endPoint x: 354, endPoint y: 97, distance: 76.9
click at [354, 97] on div at bounding box center [357, 107] width 89 height 197
drag, startPoint x: 357, startPoint y: 178, endPoint x: 360, endPoint y: 114, distance: 63.5
click at [360, 114] on div at bounding box center [357, 107] width 89 height 197
drag, startPoint x: 373, startPoint y: 185, endPoint x: 366, endPoint y: 115, distance: 70.5
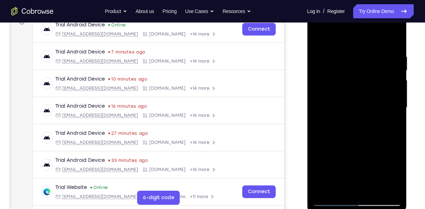
click at [366, 115] on div at bounding box center [357, 107] width 89 height 197
drag, startPoint x: 366, startPoint y: 178, endPoint x: 359, endPoint y: 99, distance: 79.9
click at [359, 99] on div at bounding box center [357, 107] width 89 height 197
drag, startPoint x: 361, startPoint y: 173, endPoint x: 360, endPoint y: 106, distance: 66.3
click at [360, 106] on div at bounding box center [357, 107] width 89 height 197
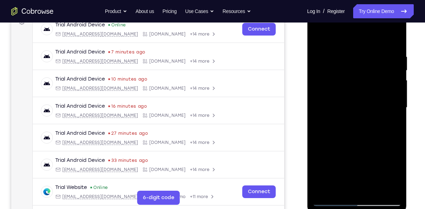
drag, startPoint x: 367, startPoint y: 163, endPoint x: 365, endPoint y: 93, distance: 70.1
click at [365, 93] on div at bounding box center [357, 107] width 89 height 197
click at [354, 156] on div at bounding box center [357, 107] width 89 height 197
drag, startPoint x: 384, startPoint y: 121, endPoint x: 382, endPoint y: 177, distance: 55.7
click at [382, 177] on div at bounding box center [357, 107] width 89 height 197
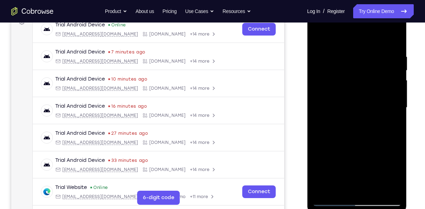
click at [395, 36] on div at bounding box center [357, 107] width 89 height 197
click at [335, 189] on div at bounding box center [357, 107] width 89 height 197
click at [356, 106] on div at bounding box center [357, 107] width 89 height 197
drag, startPoint x: 346, startPoint y: 157, endPoint x: 345, endPoint y: 142, distance: 14.8
click at [345, 142] on div at bounding box center [357, 107] width 89 height 197
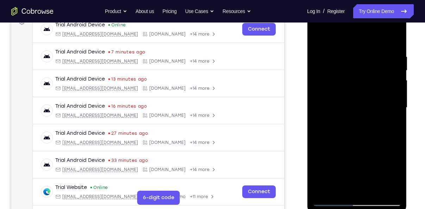
click at [348, 158] on div at bounding box center [357, 107] width 89 height 197
click at [396, 40] on div at bounding box center [357, 107] width 89 height 197
click at [333, 189] on div at bounding box center [357, 107] width 89 height 197
click at [355, 109] on div at bounding box center [357, 107] width 89 height 197
drag, startPoint x: 363, startPoint y: 166, endPoint x: 362, endPoint y: 156, distance: 9.2
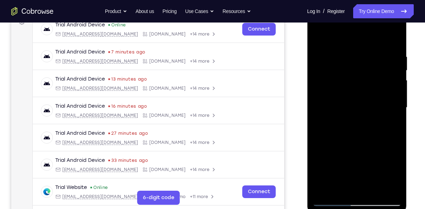
click at [362, 156] on div at bounding box center [357, 107] width 89 height 197
click at [361, 150] on div at bounding box center [357, 107] width 89 height 197
click at [328, 40] on div at bounding box center [357, 107] width 89 height 197
click at [316, 35] on div at bounding box center [357, 107] width 89 height 197
click at [394, 38] on div at bounding box center [357, 107] width 89 height 197
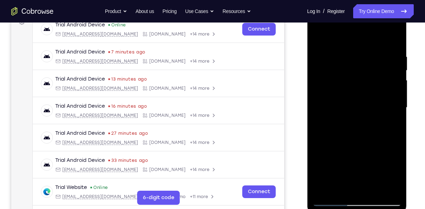
click at [327, 190] on div at bounding box center [357, 107] width 89 height 197
click at [353, 110] on div at bounding box center [357, 107] width 89 height 197
drag, startPoint x: 362, startPoint y: 191, endPoint x: 367, endPoint y: 78, distance: 112.9
click at [367, 78] on div at bounding box center [357, 107] width 89 height 197
click at [320, 34] on div at bounding box center [357, 107] width 89 height 197
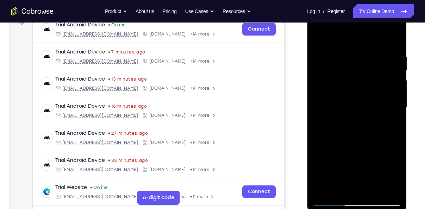
click at [375, 189] on div at bounding box center [357, 107] width 89 height 197
click at [387, 85] on div at bounding box center [357, 107] width 89 height 197
click at [346, 50] on div at bounding box center [357, 107] width 89 height 197
click at [321, 35] on div at bounding box center [357, 107] width 89 height 197
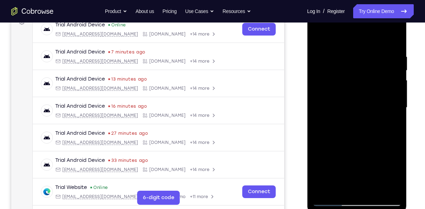
drag, startPoint x: 349, startPoint y: 67, endPoint x: 348, endPoint y: 154, distance: 87.4
click at [348, 154] on div at bounding box center [357, 107] width 89 height 197
drag, startPoint x: 349, startPoint y: 116, endPoint x: 342, endPoint y: 216, distance: 99.9
click at [342, 209] on html "Online web based iOS Simulators and Android Emulators. Run iPhone, iPad, Mobile…" at bounding box center [357, 109] width 100 height 211
drag, startPoint x: 356, startPoint y: 101, endPoint x: 348, endPoint y: 216, distance: 114.8
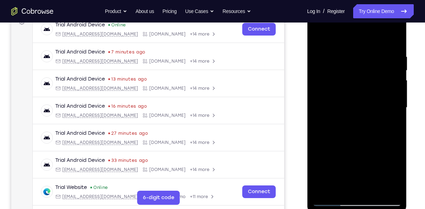
click at [348, 209] on html "Online web based iOS Simulators and Android Emulators. Run iPhone, iPad, Mobile…" at bounding box center [357, 109] width 100 height 211
drag, startPoint x: 359, startPoint y: 55, endPoint x: 351, endPoint y: 190, distance: 135.2
click at [351, 190] on div at bounding box center [357, 107] width 89 height 197
click at [321, 38] on div at bounding box center [357, 107] width 89 height 197
click at [373, 192] on div at bounding box center [357, 107] width 89 height 197
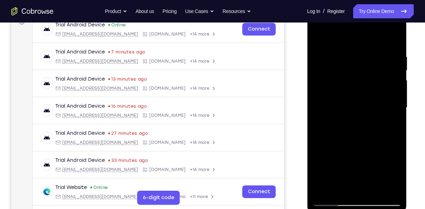
drag, startPoint x: 355, startPoint y: 56, endPoint x: 348, endPoint y: 179, distance: 122.8
click at [348, 179] on div at bounding box center [357, 107] width 89 height 197
drag, startPoint x: 357, startPoint y: 38, endPoint x: 349, endPoint y: 135, distance: 96.8
click at [349, 135] on div at bounding box center [357, 107] width 89 height 197
drag, startPoint x: 353, startPoint y: 93, endPoint x: 347, endPoint y: 224, distance: 131.5
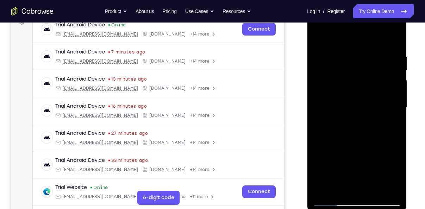
click at [347, 209] on html "Online web based iOS Simulators and Android Emulators. Run iPhone, iPad, Mobile…" at bounding box center [357, 109] width 100 height 211
drag, startPoint x: 322, startPoint y: 55, endPoint x: 331, endPoint y: 142, distance: 87.8
click at [331, 142] on div at bounding box center [357, 107] width 89 height 197
click at [388, 84] on div at bounding box center [357, 107] width 89 height 197
drag, startPoint x: 368, startPoint y: 61, endPoint x: 357, endPoint y: 199, distance: 138.9
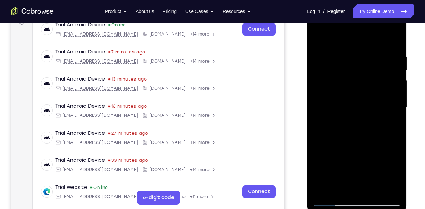
click at [357, 199] on div at bounding box center [357, 107] width 89 height 197
click at [334, 203] on div at bounding box center [357, 107] width 89 height 197
click at [322, 35] on div at bounding box center [357, 107] width 89 height 197
click at [323, 190] on div at bounding box center [357, 107] width 89 height 197
click at [328, 54] on div at bounding box center [357, 107] width 89 height 197
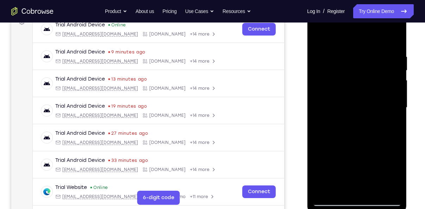
click at [327, 187] on div at bounding box center [357, 107] width 89 height 197
drag, startPoint x: 358, startPoint y: 132, endPoint x: 357, endPoint y: 94, distance: 38.4
click at [357, 94] on div at bounding box center [357, 107] width 89 height 197
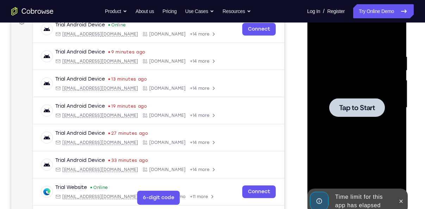
drag, startPoint x: 355, startPoint y: 131, endPoint x: 353, endPoint y: 115, distance: 16.0
click at [353, 4] on div "Tap to Start" at bounding box center [357, 4] width 100 height 0
